Goal: Information Seeking & Learning: Learn about a topic

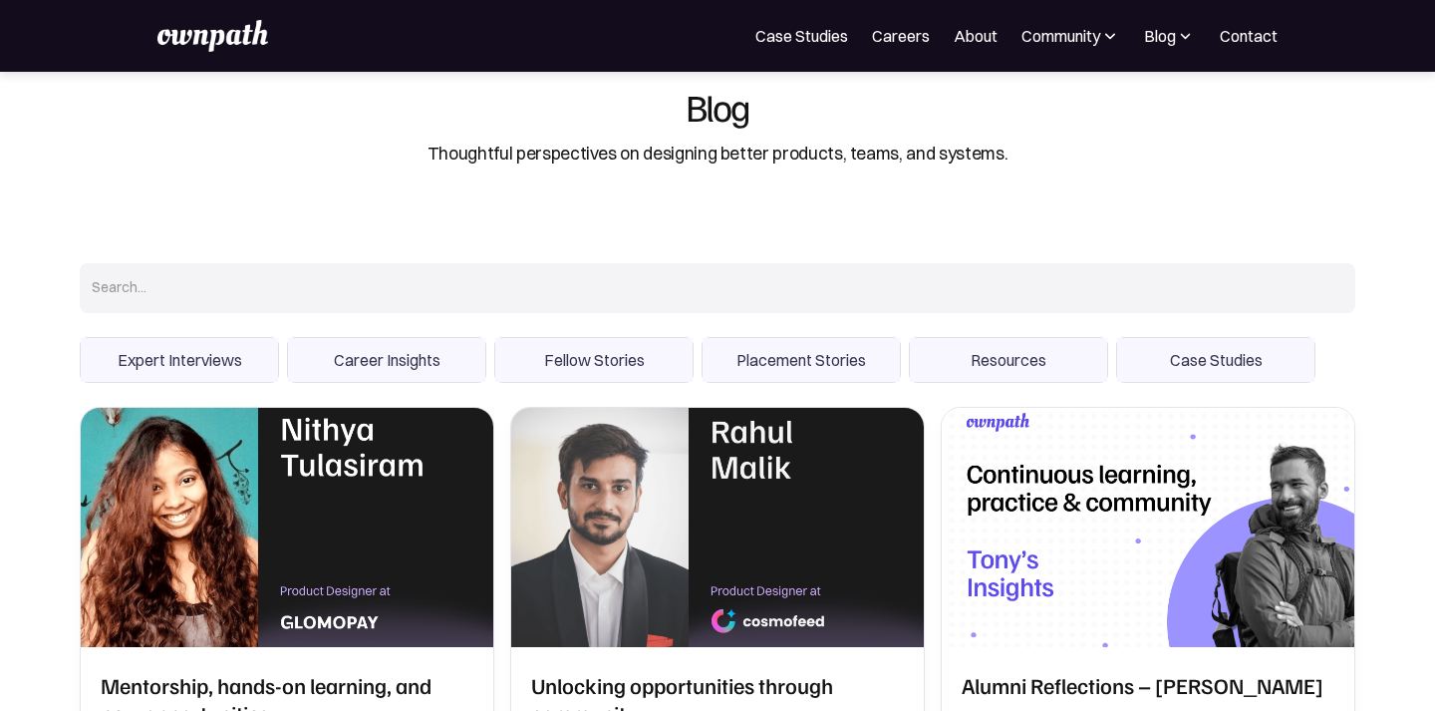
scroll to position [64, 0]
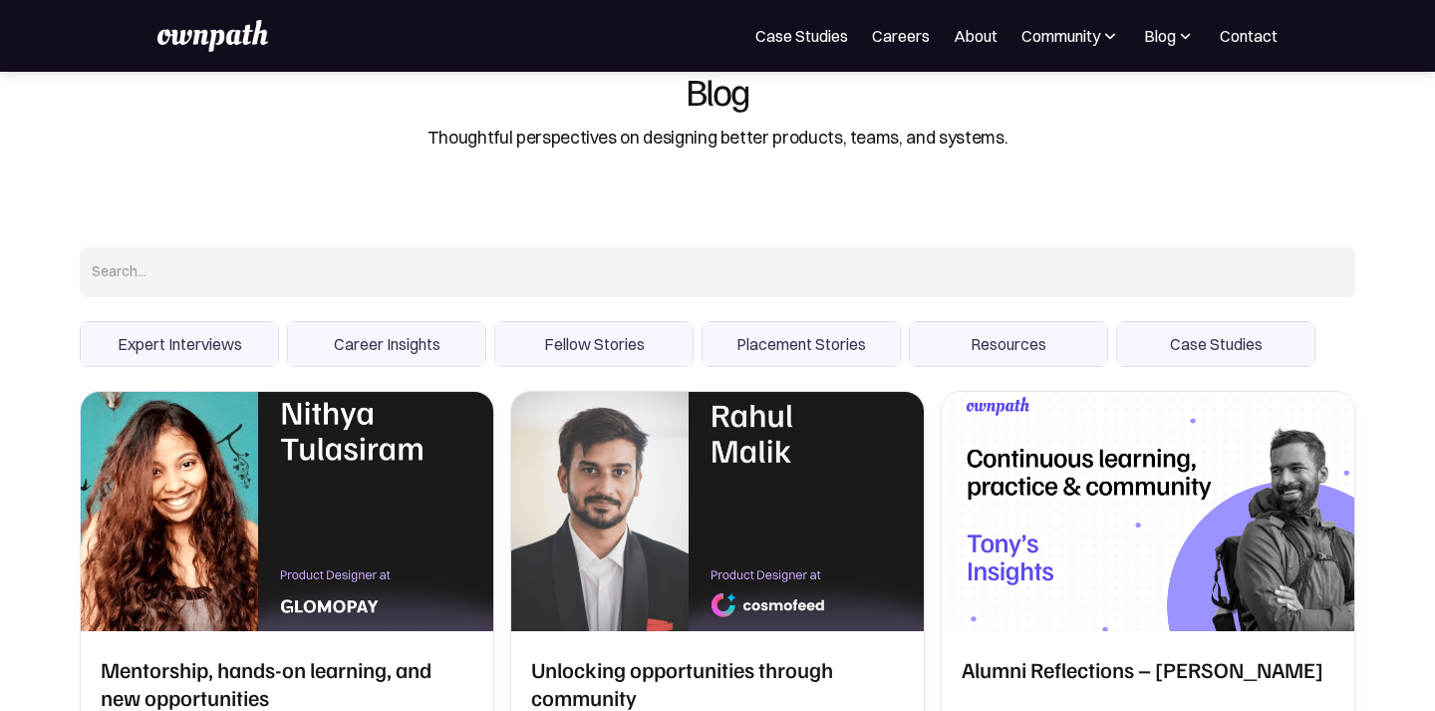
click at [1218, 353] on span "Case Studies" at bounding box center [1215, 344] width 197 height 44
click at [0, 0] on input "Case Studies" at bounding box center [0, 0] width 0 height 0
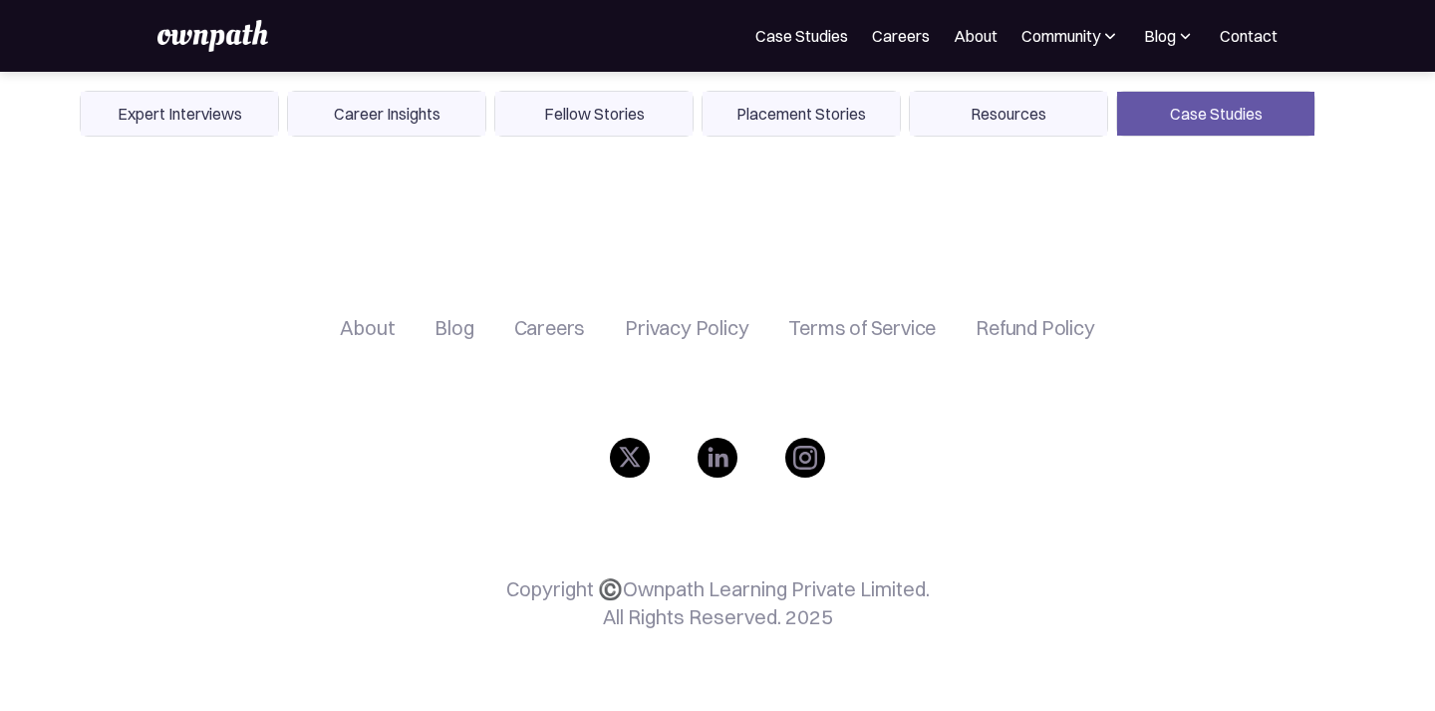
scroll to position [293, 0]
drag, startPoint x: 583, startPoint y: 173, endPoint x: 423, endPoint y: 194, distance: 161.8
click at [418, 194] on div "Expert Interviews Career Insights Fellow Stories Placement Stories Resources Ca…" at bounding box center [717, 137] width 1435 height 239
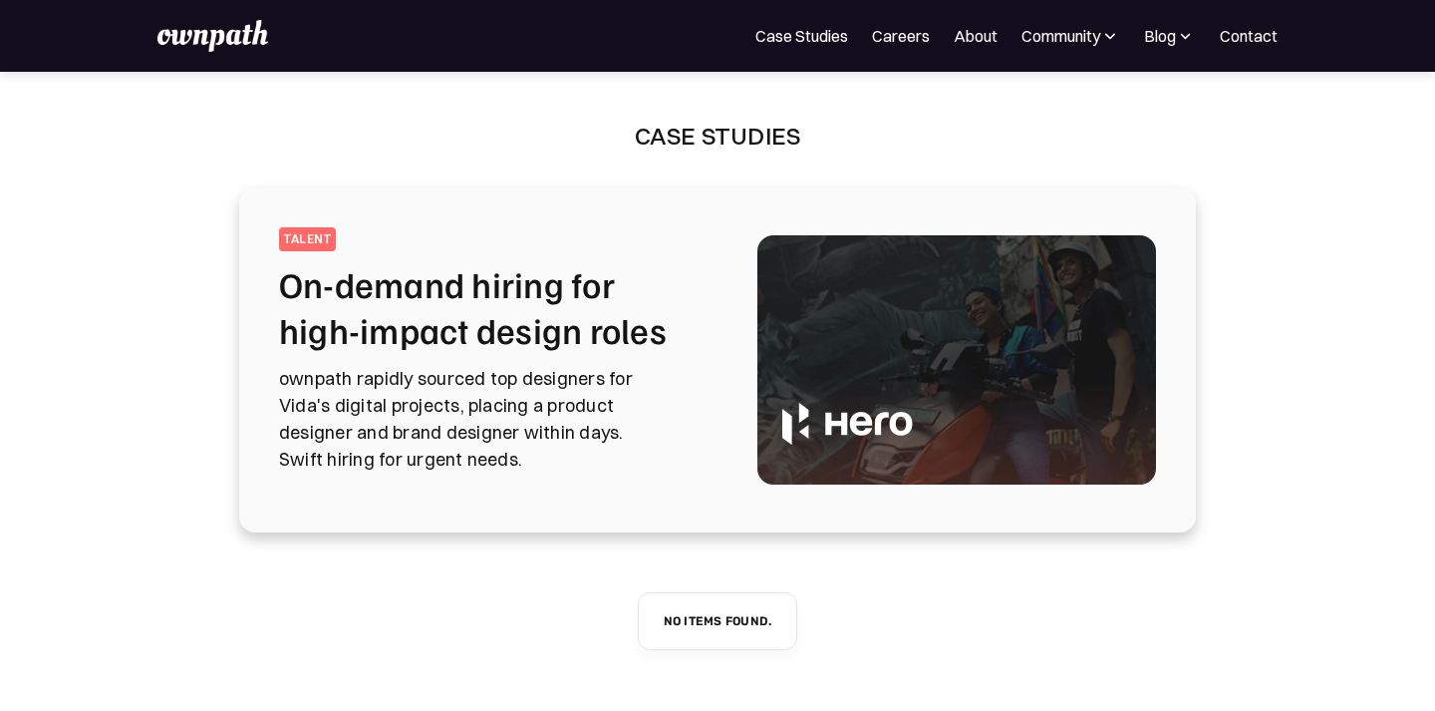
click at [581, 304] on h2 "On-demand hiring for high-impact design roles" at bounding box center [494, 307] width 431 height 92
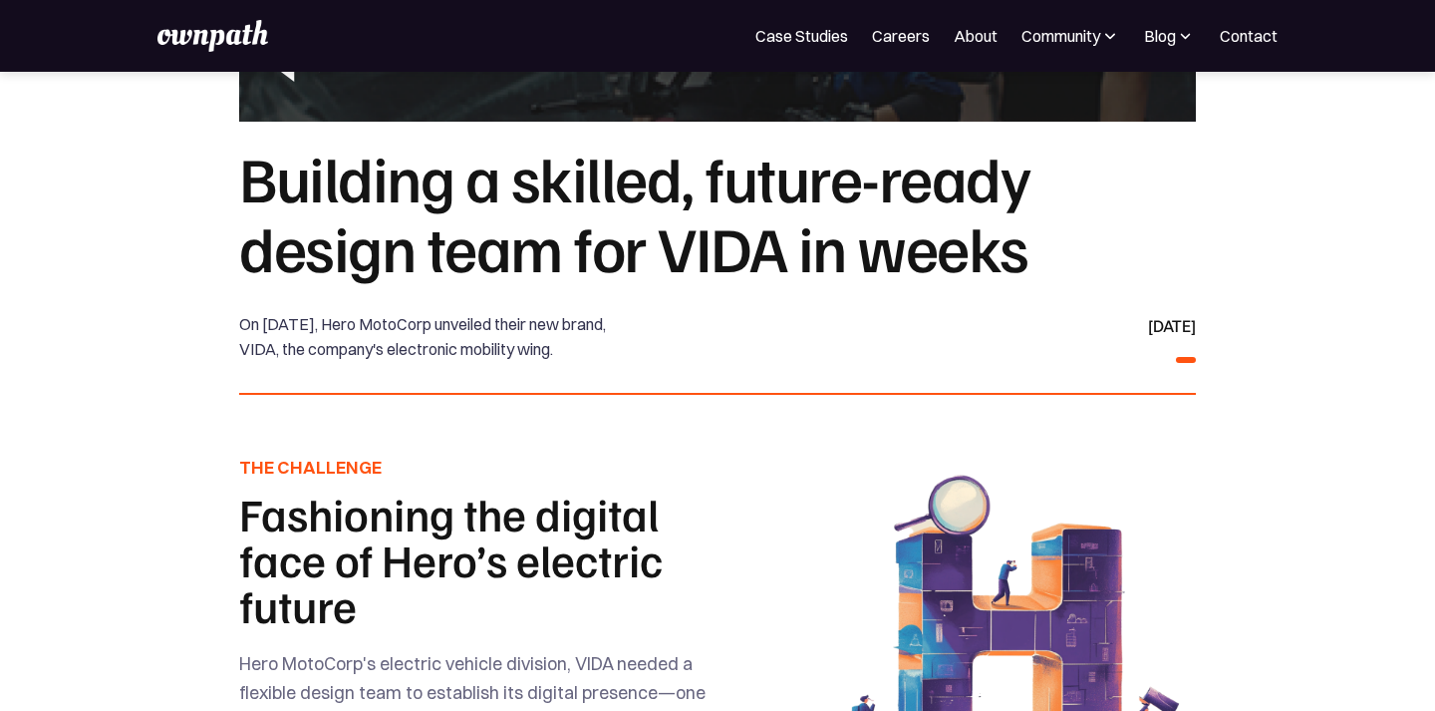
scroll to position [354, 0]
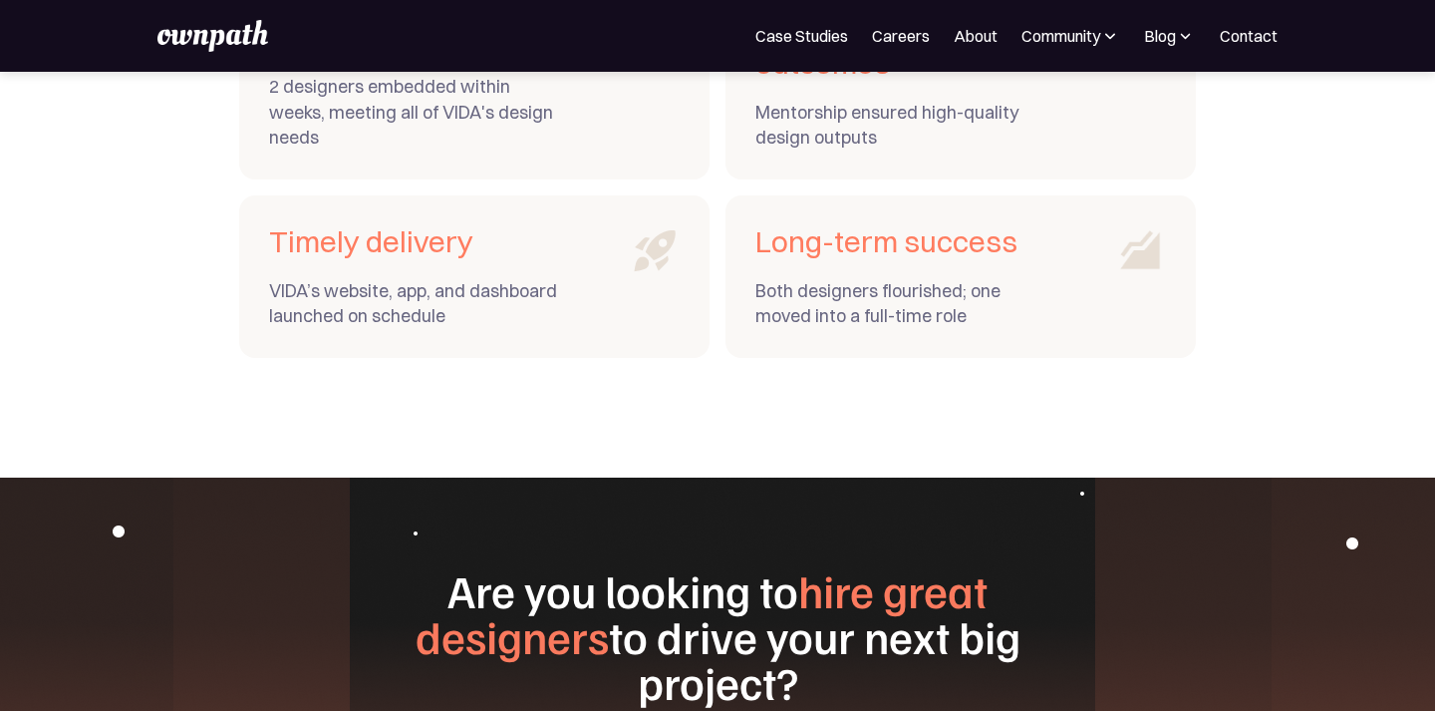
scroll to position [7673, 0]
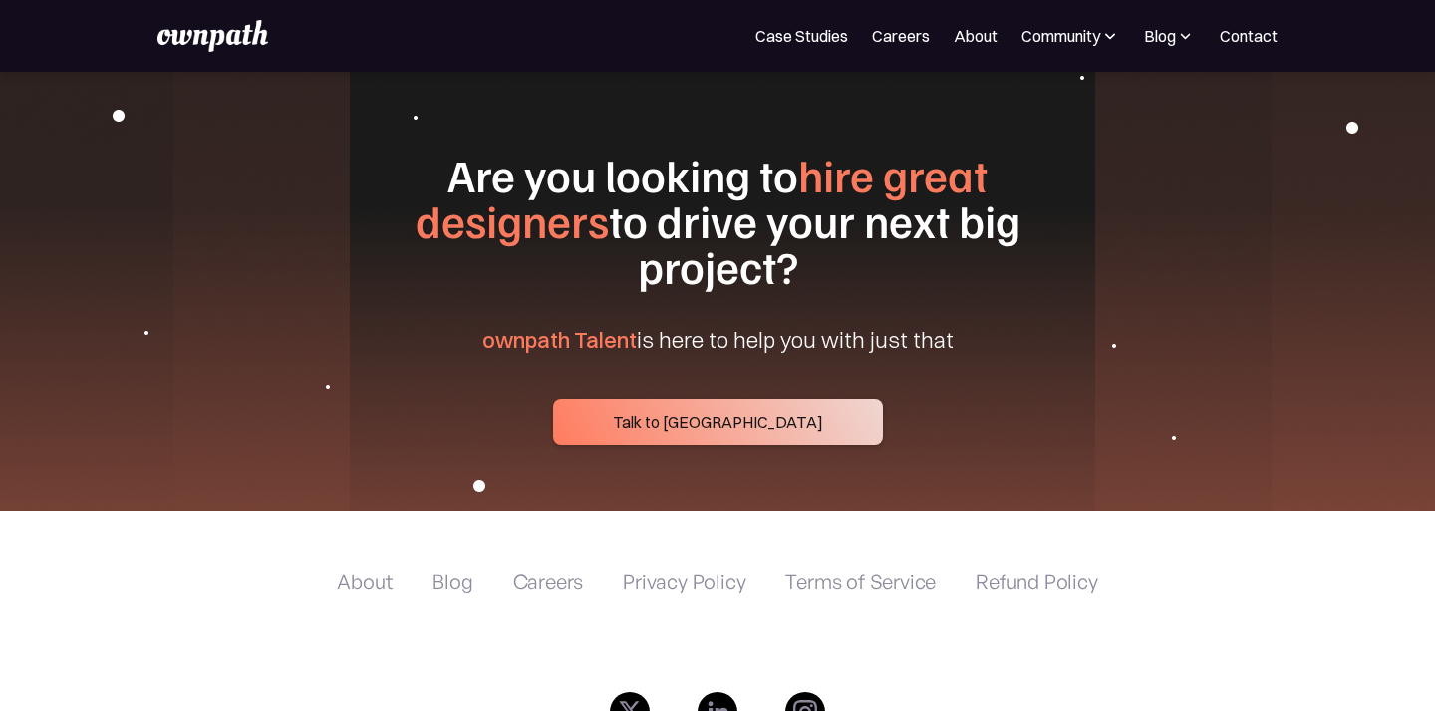
click at [207, 38] on img at bounding box center [212, 36] width 110 height 32
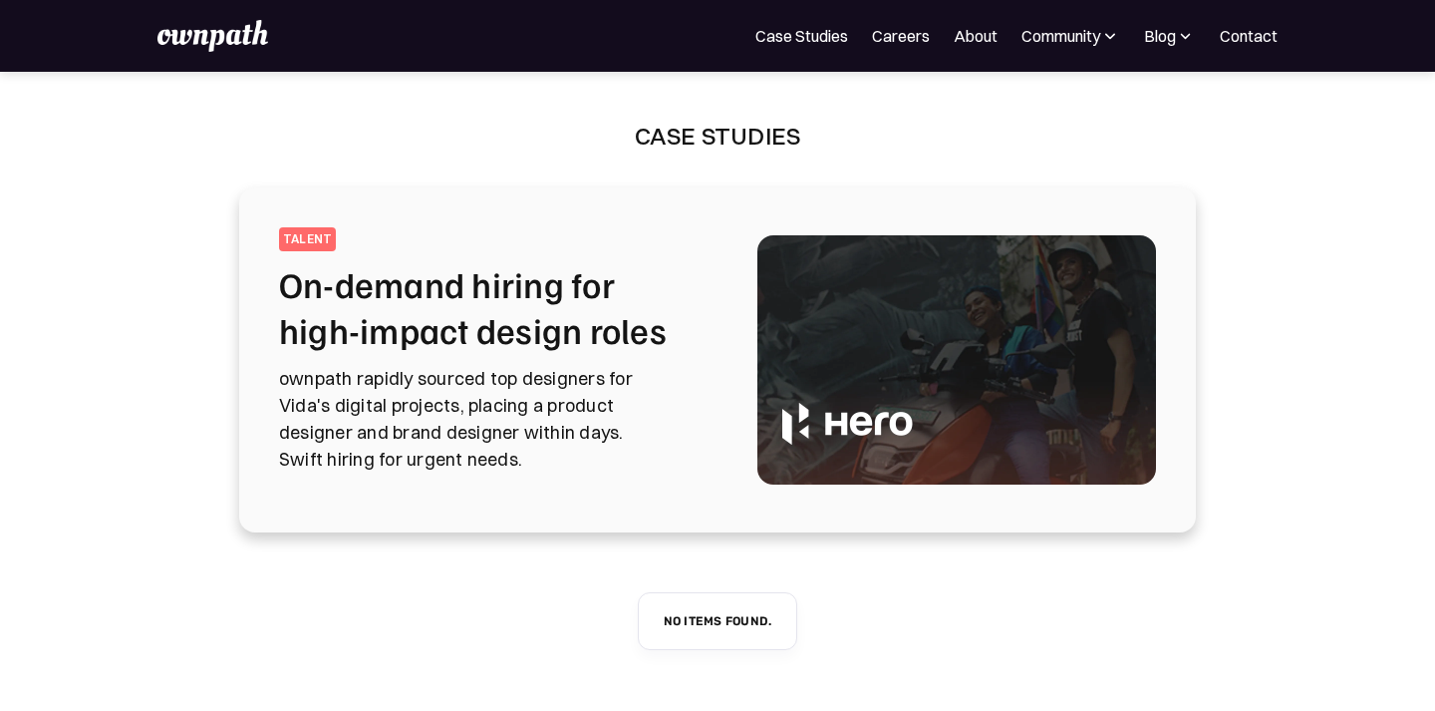
click at [556, 329] on h2 "On-demand hiring for high-impact design roles" at bounding box center [494, 307] width 431 height 92
click at [561, 305] on h2 "On-demand hiring for high-impact design roles" at bounding box center [494, 307] width 431 height 92
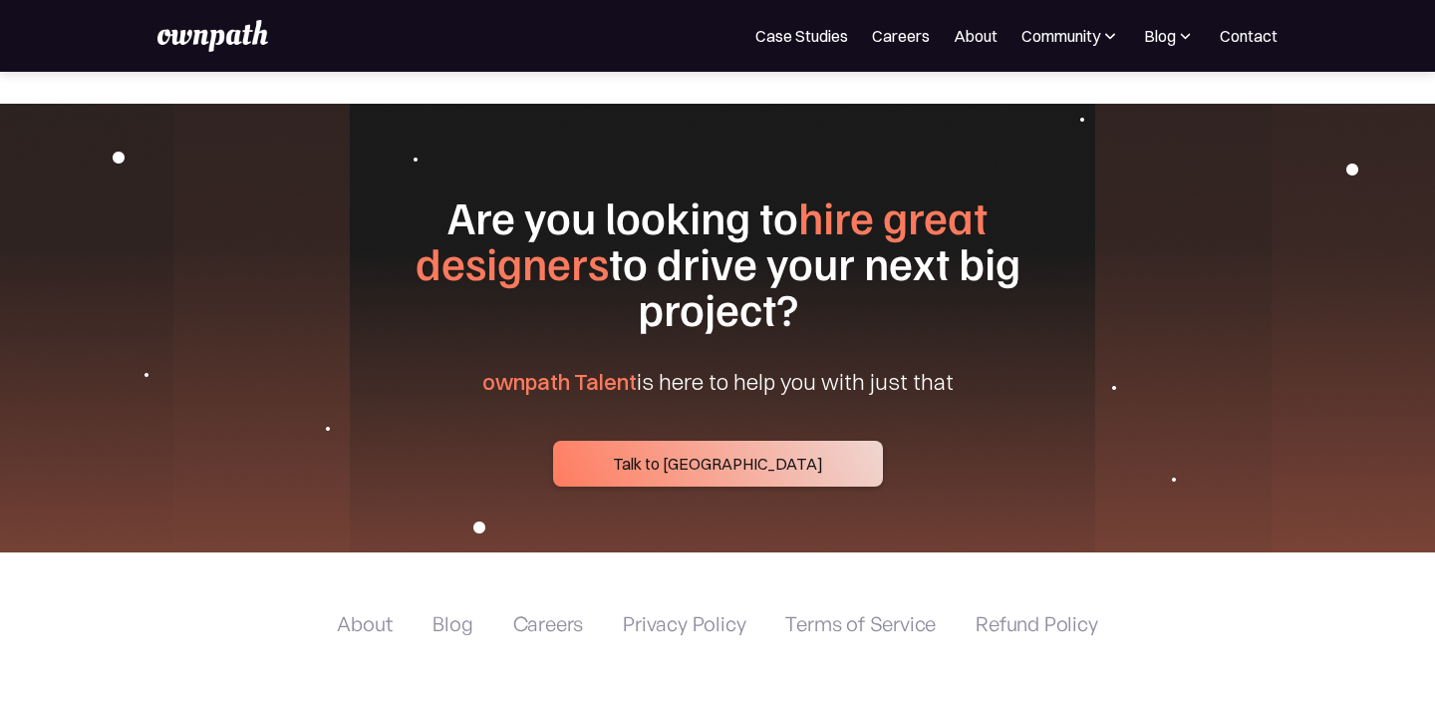
scroll to position [7606, 0]
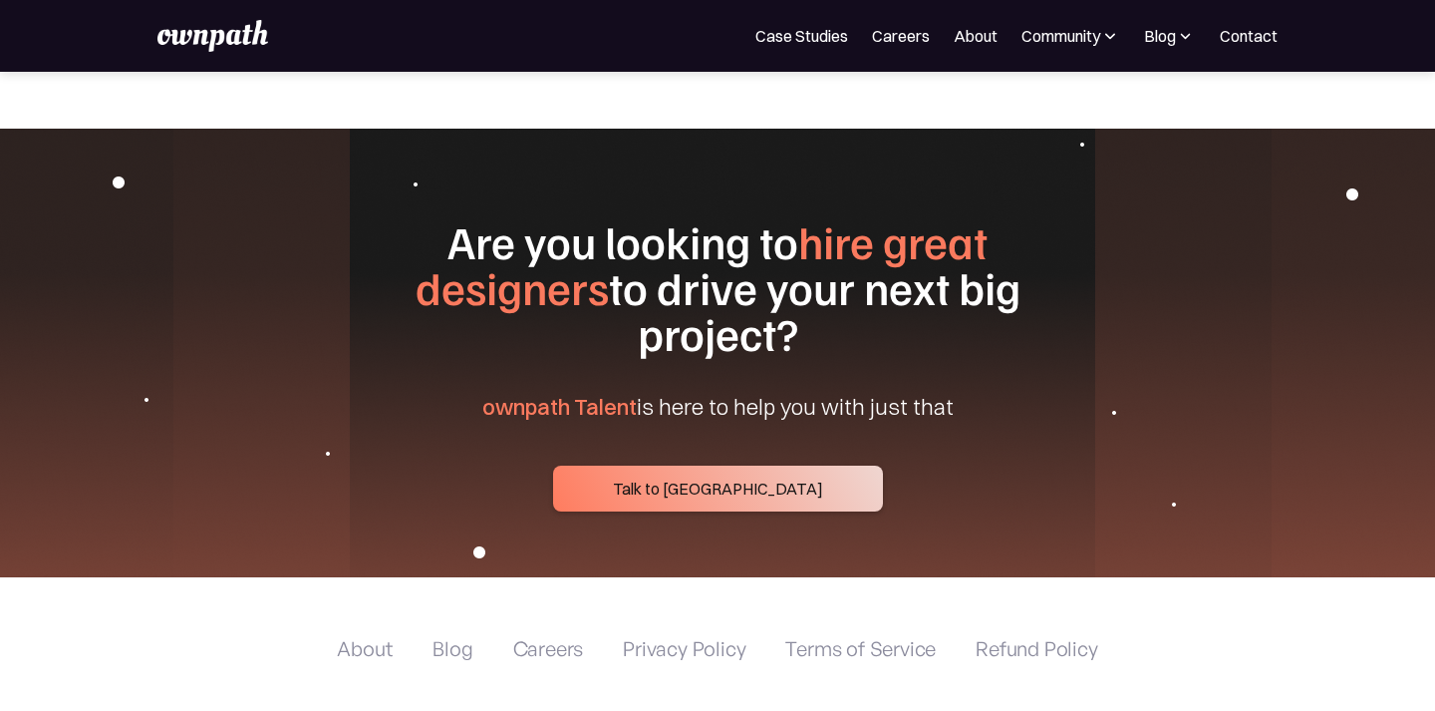
drag, startPoint x: 349, startPoint y: 262, endPoint x: 998, endPoint y: 390, distance: 661.2
click at [998, 390] on div "Are you looking to hire great designers to drive your next big project? ownpath…" at bounding box center [717, 364] width 957 height 293
copy div "Are you looking to hire great designers to drive your next big project? ownpath…"
click at [1089, 335] on div "Are you looking to hire great designers to drive your next big project? ownpath…" at bounding box center [717, 364] width 957 height 293
click at [948, 416] on div "Are you looking to hire great designers to drive your next big project? ownpath…" at bounding box center [717, 364] width 957 height 293
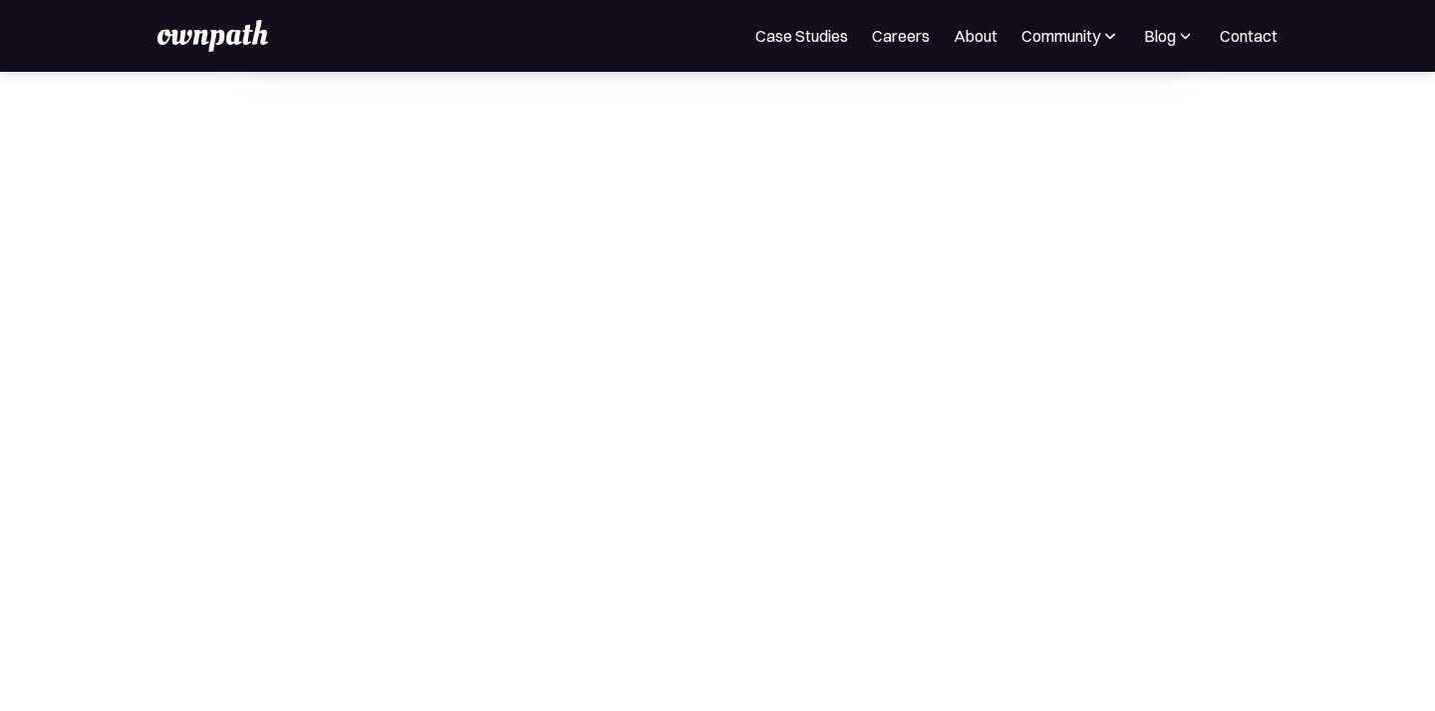
scroll to position [7164, 0]
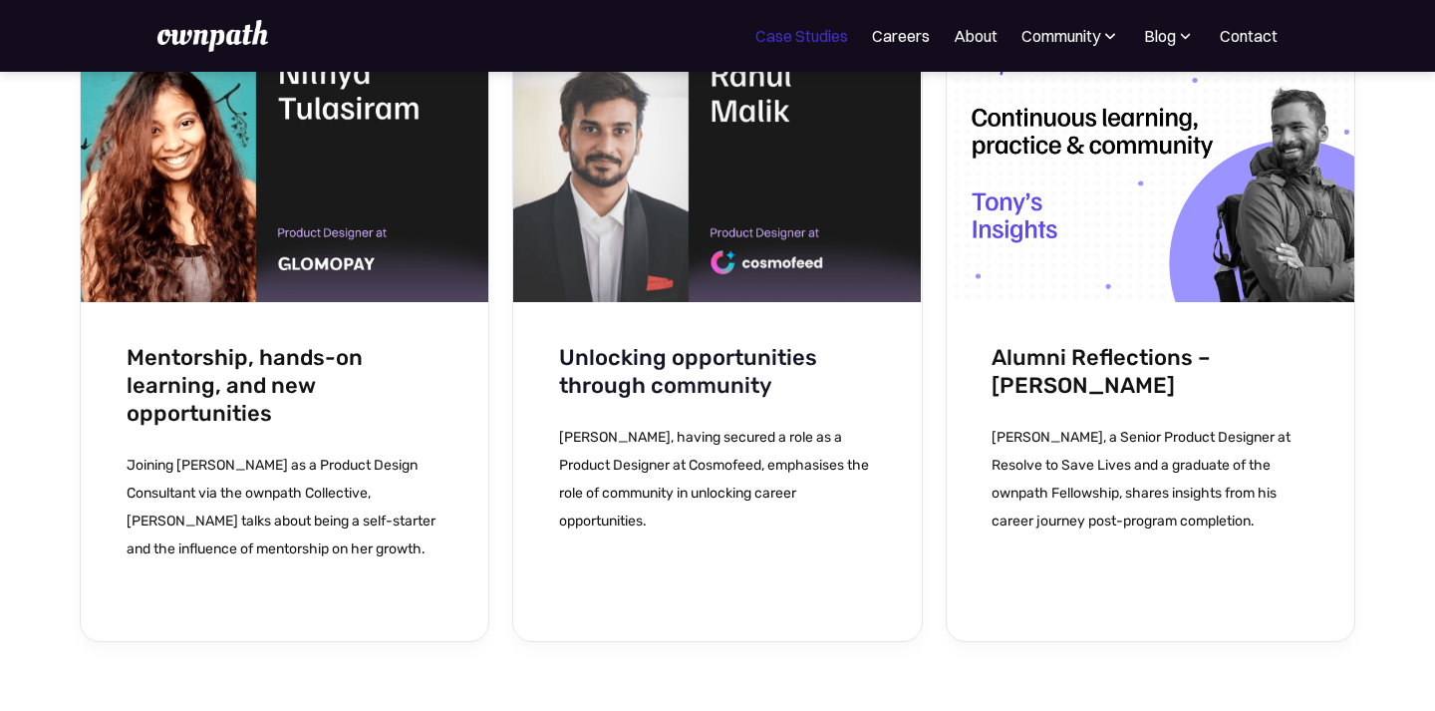
click at [782, 35] on link "Case Studies" at bounding box center [801, 36] width 93 height 24
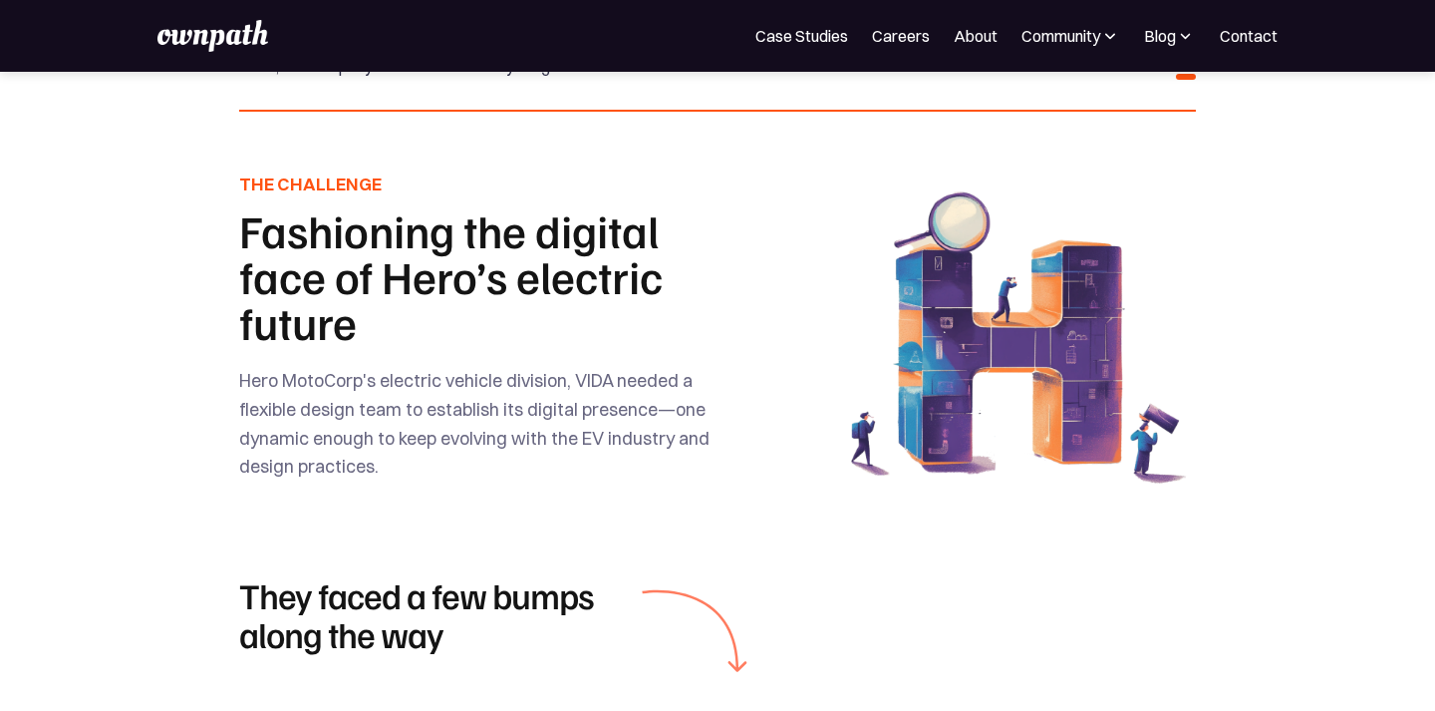
scroll to position [606, 0]
